Goal: Obtain resource: Obtain resource

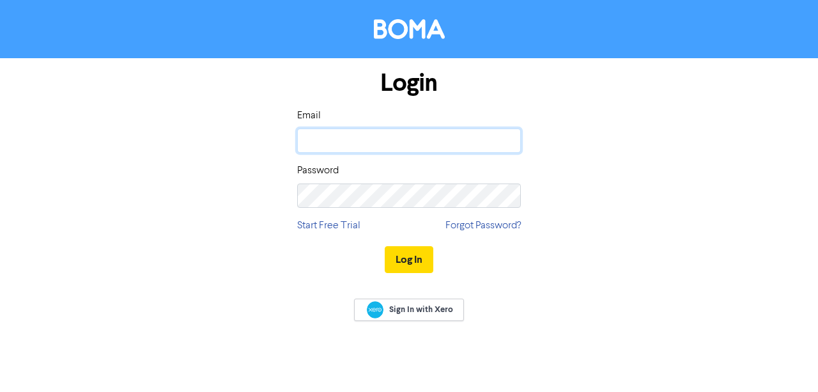
click at [437, 144] on input "email" at bounding box center [409, 141] width 224 height 24
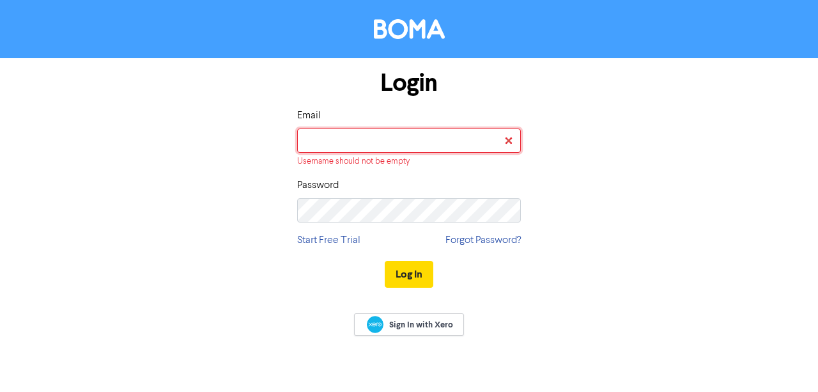
type input "[EMAIL_ADDRESS][DOMAIN_NAME]"
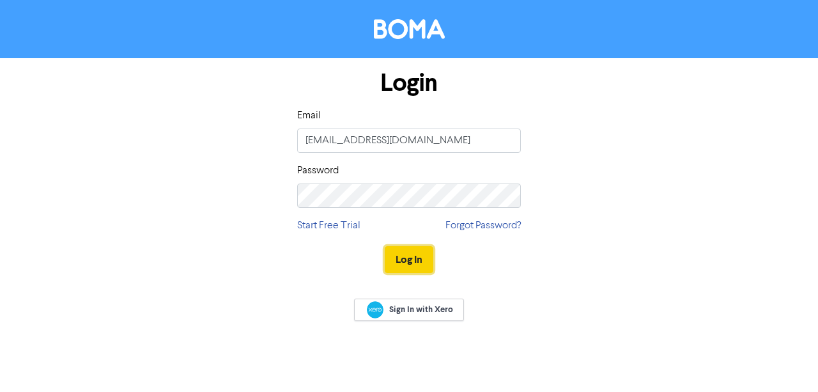
click at [425, 260] on button "Log In" at bounding box center [409, 259] width 49 height 27
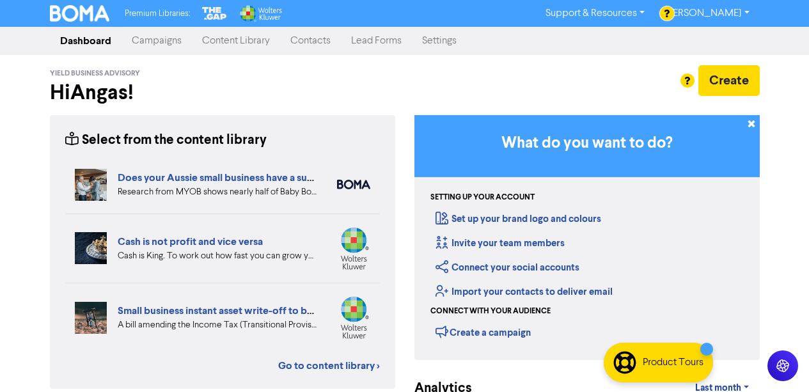
click at [250, 47] on link "Content Library" at bounding box center [236, 41] width 88 height 26
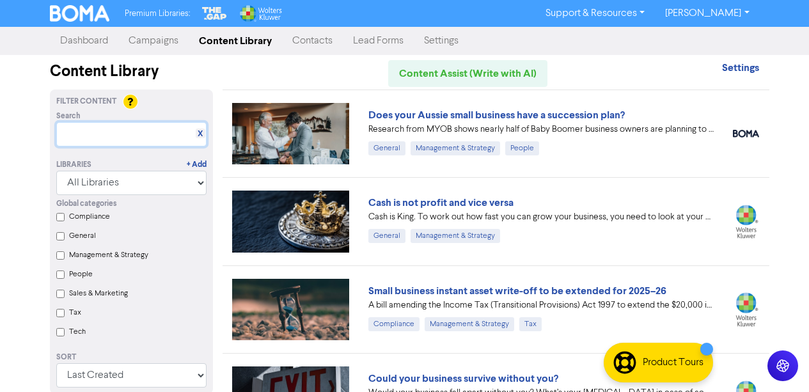
click at [118, 135] on input "text" at bounding box center [131, 134] width 150 height 24
paste input "- Setting goals and measuring performance"
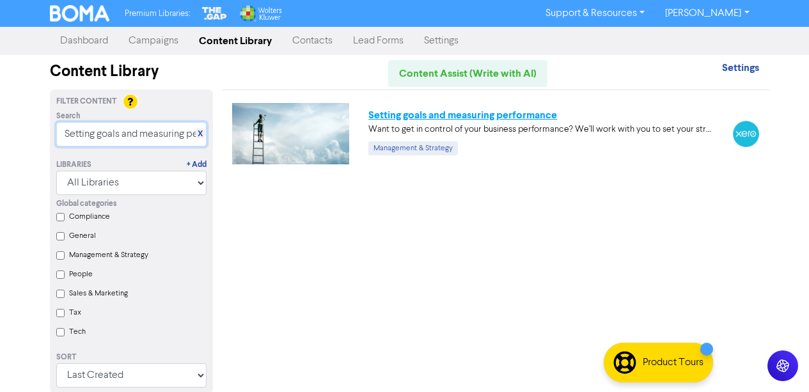
type input "Setting goals and measuring performance"
click at [453, 116] on link "Setting goals and measuring performance" at bounding box center [462, 115] width 189 height 13
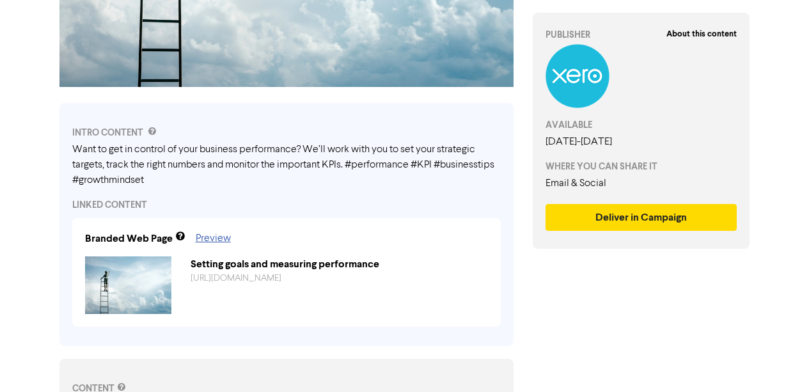
scroll to position [315, 0]
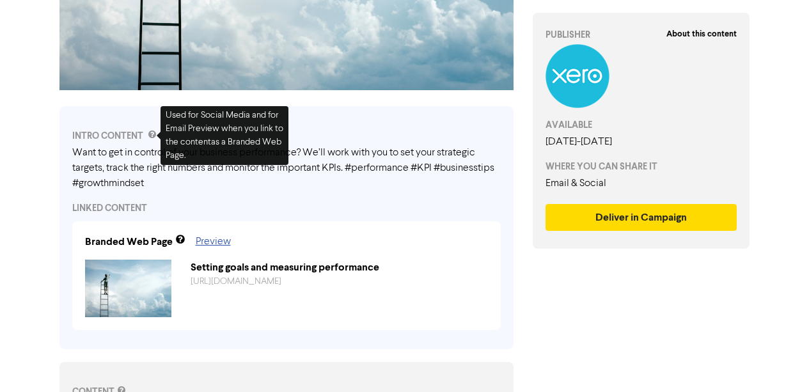
drag, startPoint x: 152, startPoint y: 187, endPoint x: 79, endPoint y: 153, distance: 80.1
click at [79, 153] on div "Want to get in control of your business performance? We’ll work with you to set…" at bounding box center [286, 168] width 428 height 46
click at [223, 200] on div "INTRO CONTENT Want to get in control of your business performance? We’ll work w…" at bounding box center [286, 227] width 454 height 243
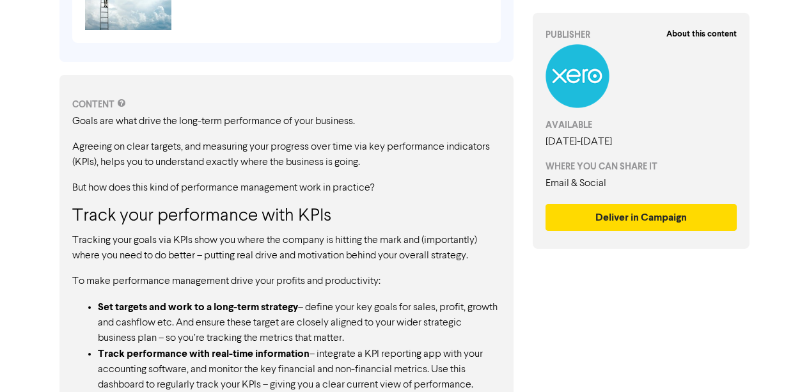
scroll to position [604, 0]
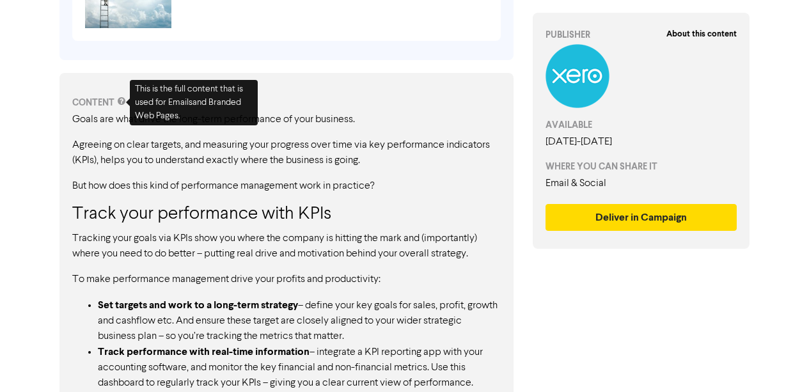
drag, startPoint x: 73, startPoint y: 117, endPoint x: 186, endPoint y: 295, distance: 210.7
click at [186, 295] on div "Goals are what drive the long-term performance of your business. Agreeing on cl…" at bounding box center [286, 321] width 428 height 418
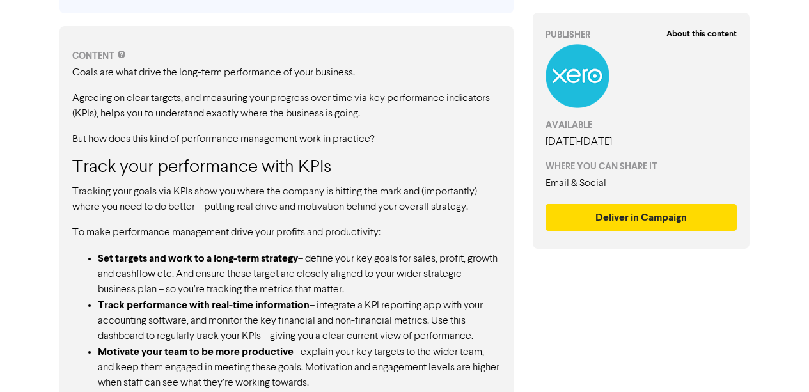
scroll to position [652, 0]
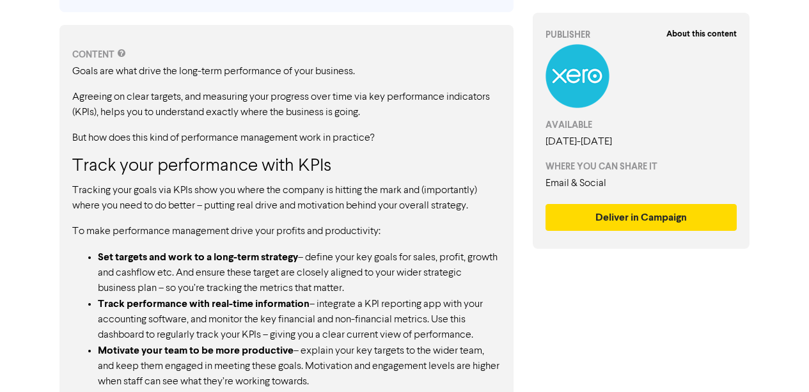
drag, startPoint x: 74, startPoint y: 70, endPoint x: 164, endPoint y: 243, distance: 194.5
click at [164, 243] on div "Goals are what drive the long-term performance of your business. Agreeing on cl…" at bounding box center [286, 273] width 428 height 418
click at [137, 132] on p "But how does this kind of performance management work in practice?" at bounding box center [286, 137] width 428 height 15
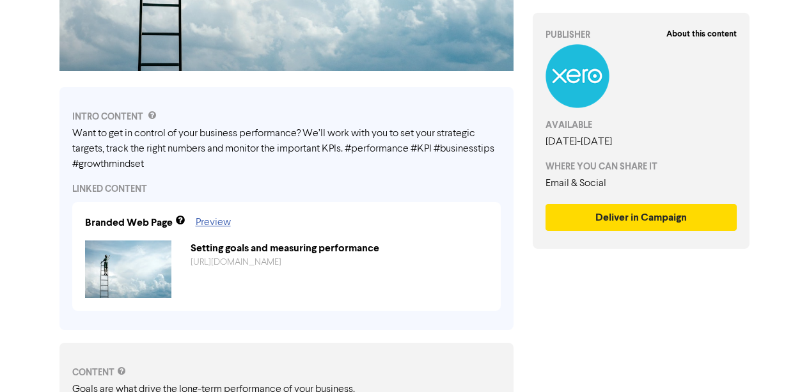
scroll to position [320, 0]
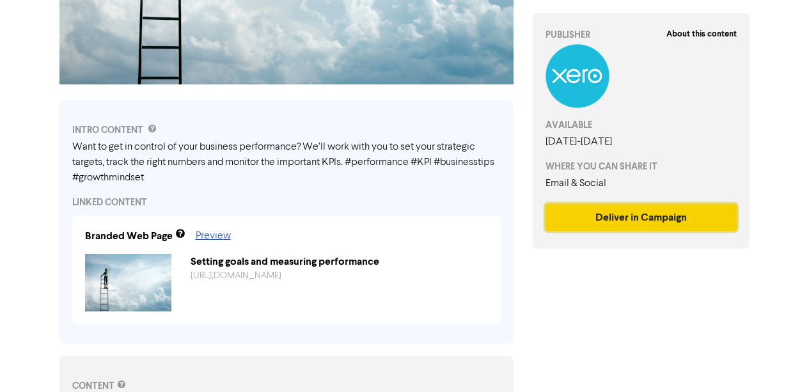
click at [662, 217] on button "Deliver in Campaign" at bounding box center [641, 217] width 192 height 27
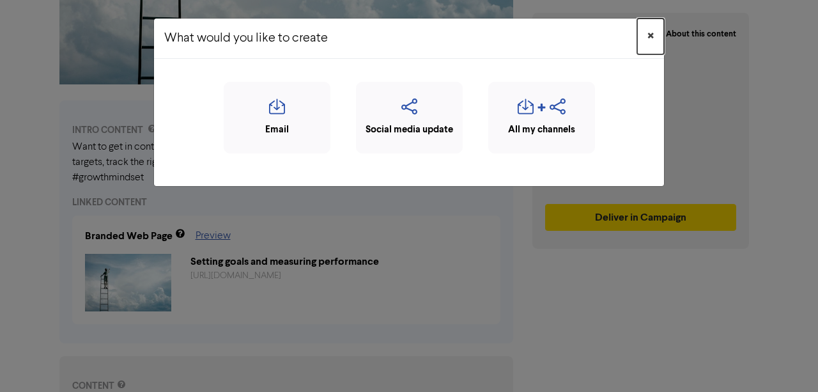
click at [648, 35] on span "×" at bounding box center [651, 36] width 6 height 19
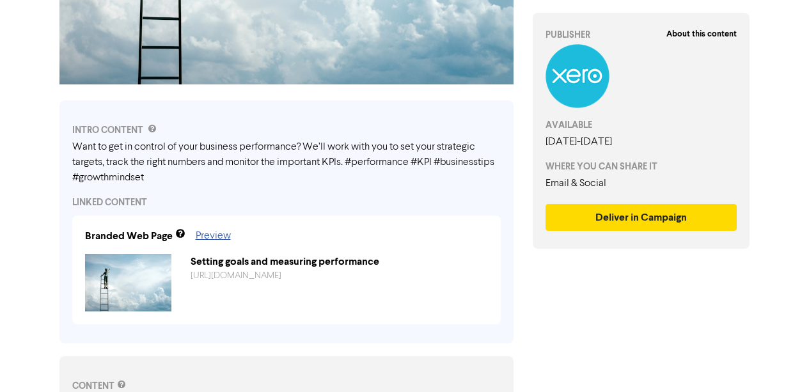
click at [288, 162] on div "Want to get in control of your business performance? We’ll work with you to set…" at bounding box center [286, 162] width 428 height 46
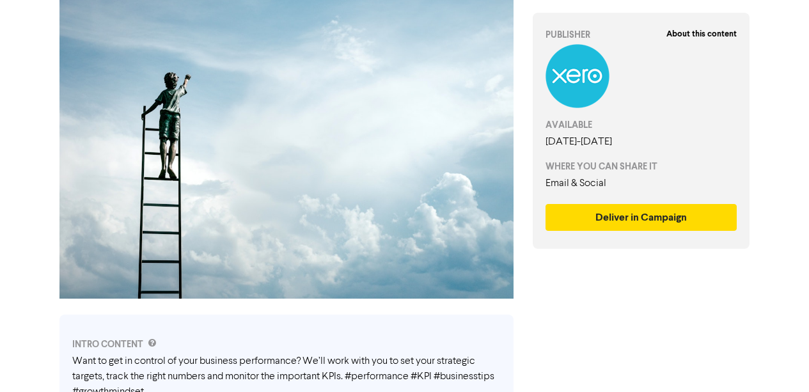
scroll to position [0, 0]
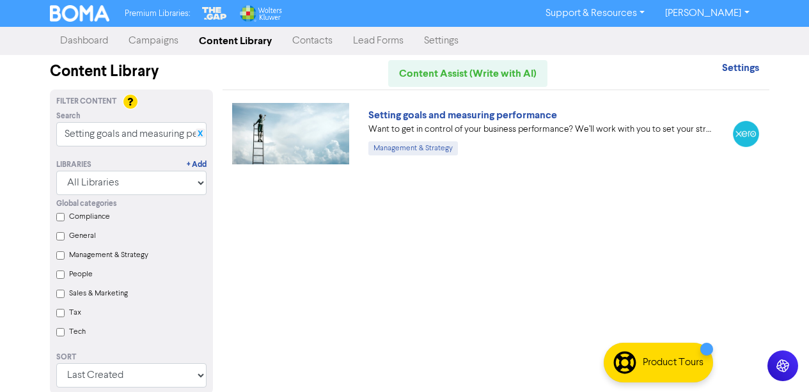
click at [200, 135] on link "X" at bounding box center [200, 134] width 5 height 10
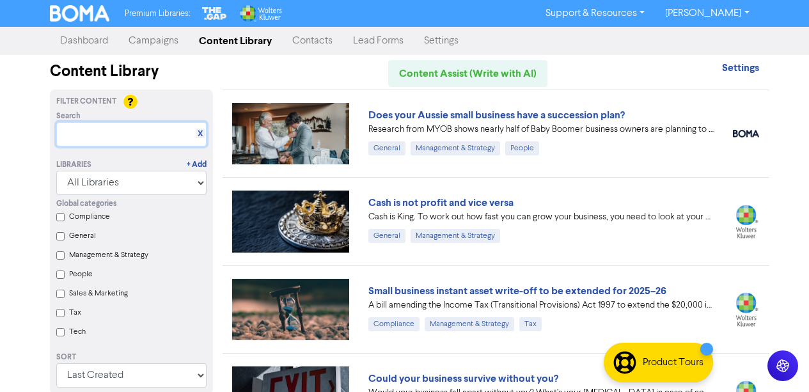
click at [134, 144] on input "text" at bounding box center [131, 134] width 150 height 24
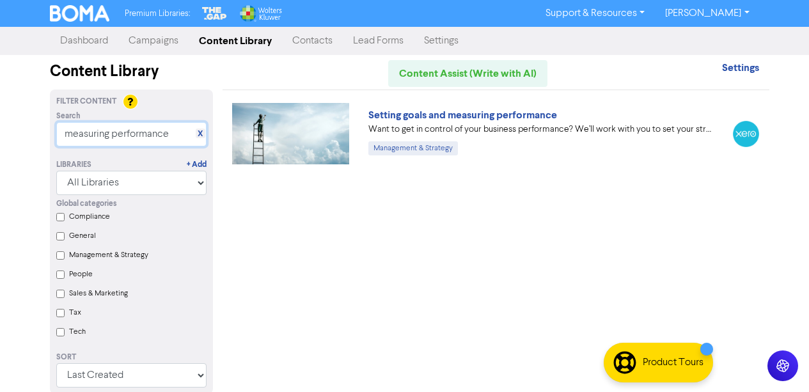
type input "measuring performance"
click at [202, 132] on link "X" at bounding box center [200, 134] width 5 height 10
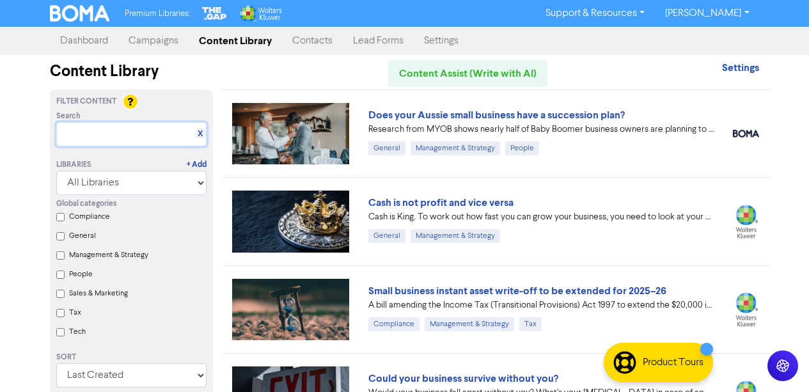
paste input "- The fundamentals of a Business Budget"
click at [114, 247] on div "General" at bounding box center [137, 238] width 137 height 19
click at [81, 131] on input "- The fundamentals of a Business Budget" at bounding box center [131, 134] width 150 height 24
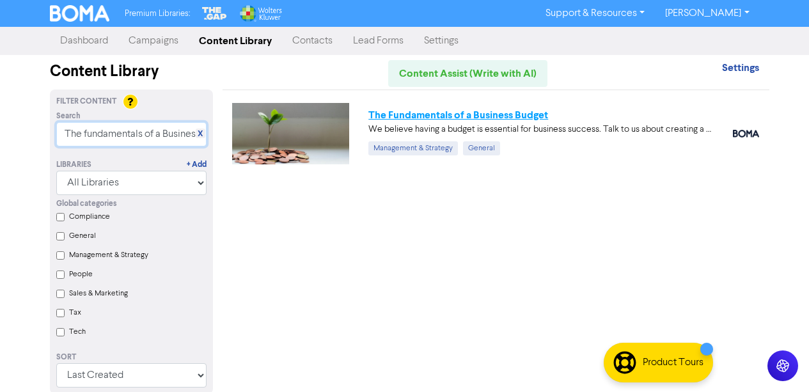
type input "The fundamentals of a Business Budget"
click at [508, 114] on link "The Fundamentals of a Business Budget" at bounding box center [458, 115] width 180 height 13
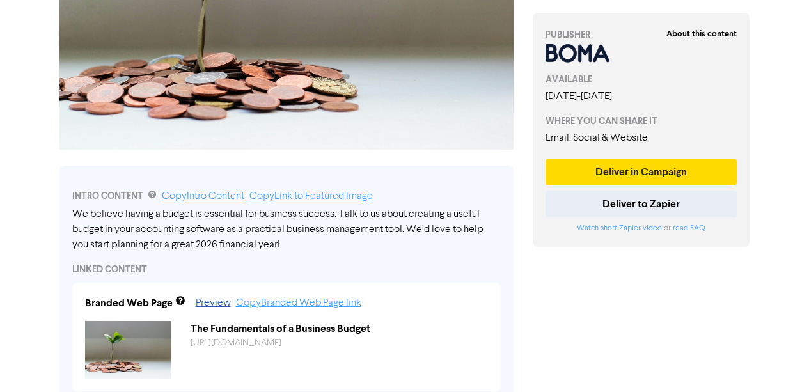
scroll to position [256, 0]
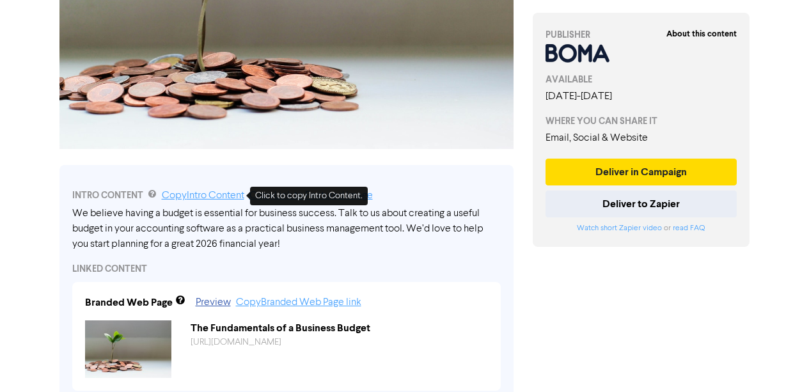
click at [217, 198] on link "Copy Intro Content" at bounding box center [203, 196] width 82 height 10
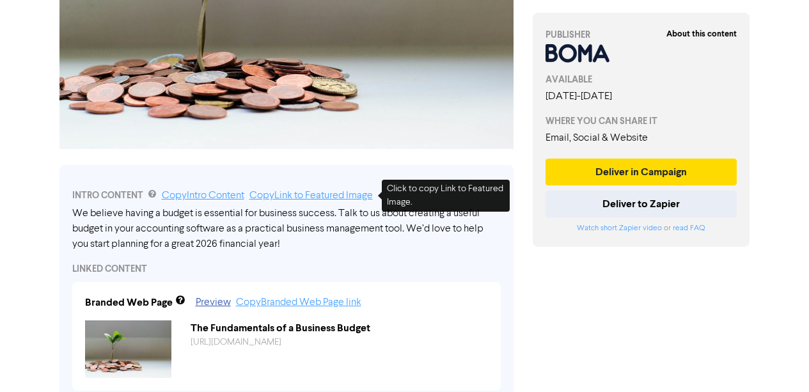
click at [315, 198] on link "Copy Link to Featured Image" at bounding box center [310, 196] width 123 height 10
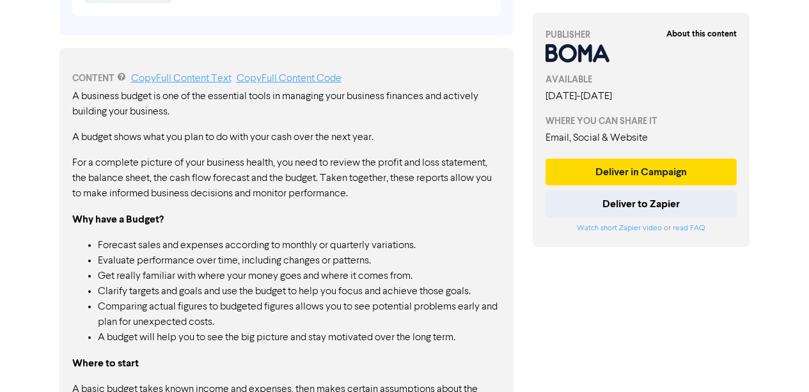
scroll to position [634, 0]
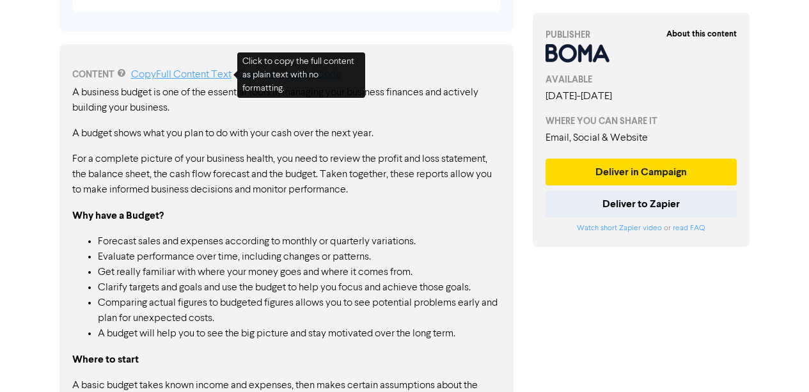
click at [181, 79] on link "Copy Full Content Text" at bounding box center [181, 75] width 100 height 10
